Goal: Information Seeking & Learning: Check status

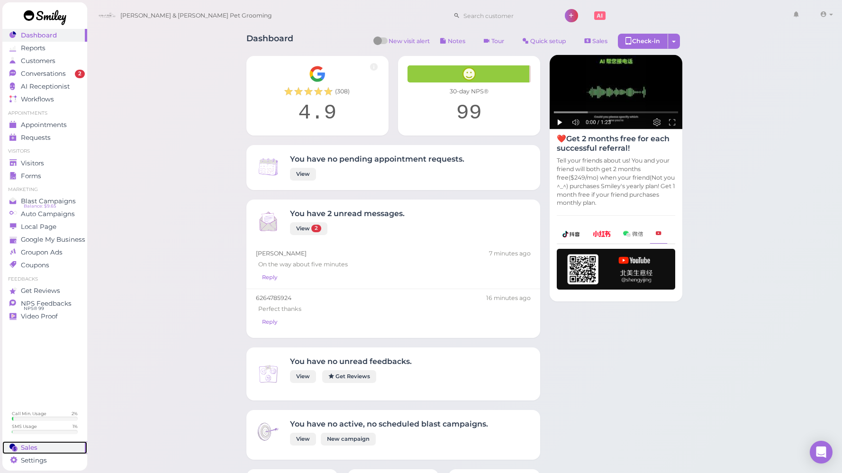
click at [36, 450] on span "Sales" at bounding box center [29, 447] width 17 height 8
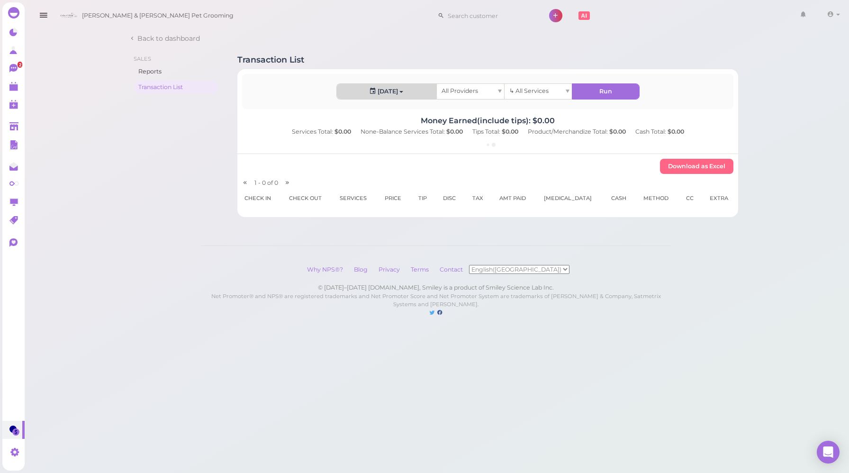
click at [393, 92] on button "[DATE]" at bounding box center [387, 91] width 100 height 15
click at [347, 205] on link "Custom" at bounding box center [361, 202] width 48 height 19
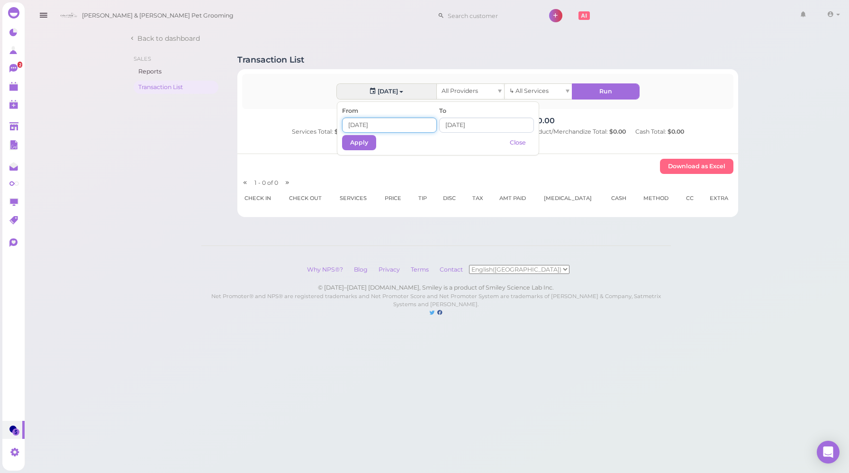
click at [380, 127] on input at bounding box center [389, 125] width 95 height 15
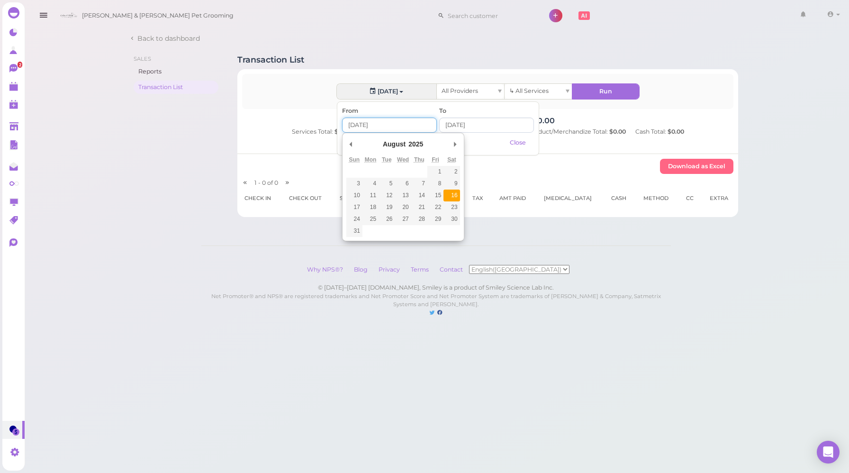
type input "[DATE]"
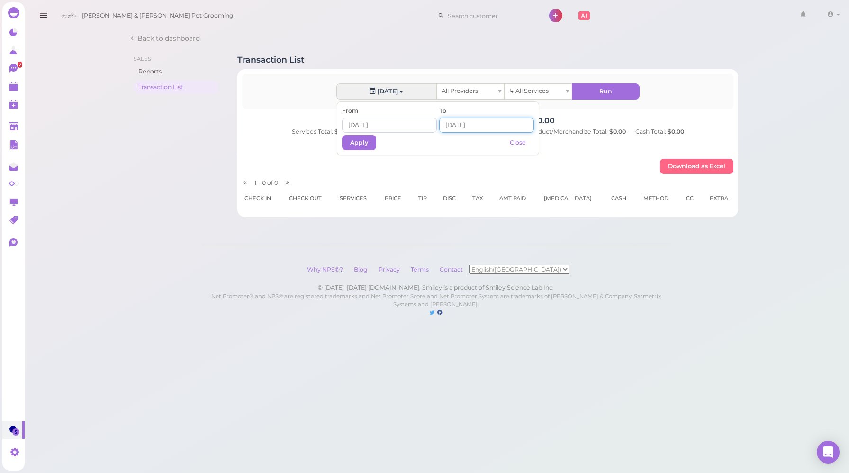
click at [452, 127] on input at bounding box center [486, 125] width 95 height 15
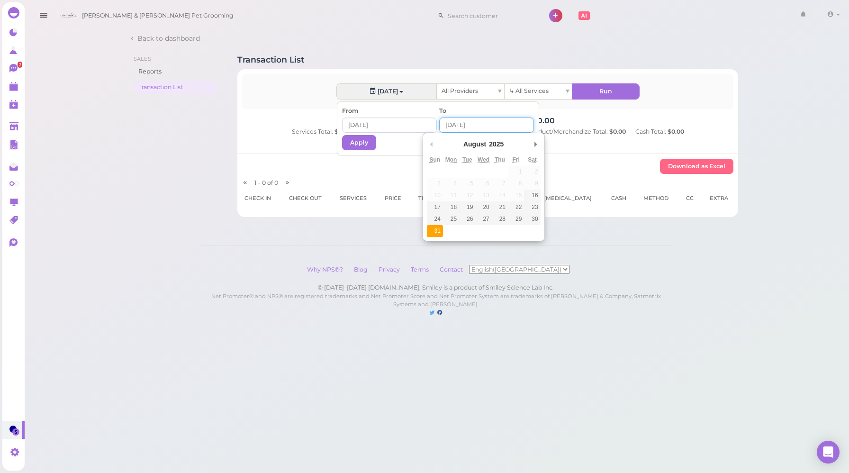
type input "[DATE]"
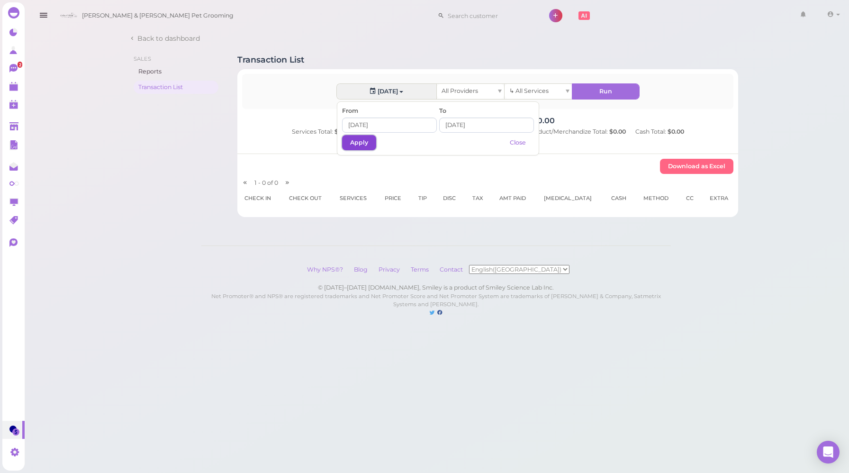
click at [363, 145] on button "Apply" at bounding box center [359, 142] width 34 height 15
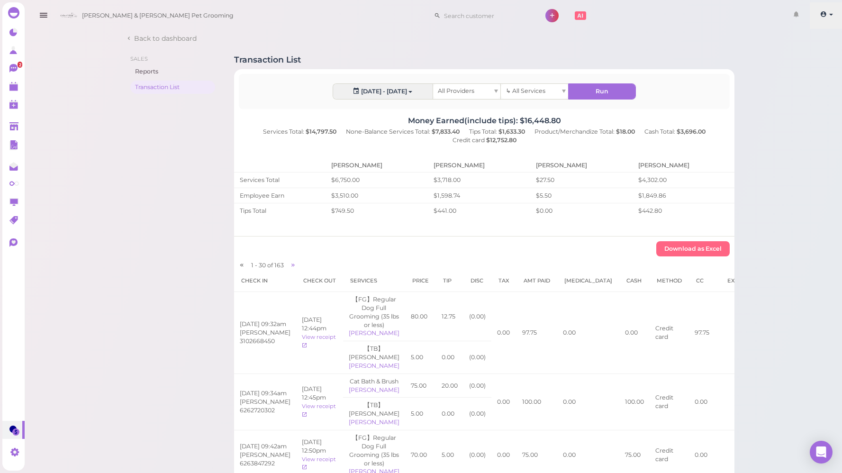
click at [834, 11] on link at bounding box center [827, 15] width 34 height 27
click at [787, 75] on icon at bounding box center [790, 71] width 6 height 7
